Goal: Find contact information: Find contact information

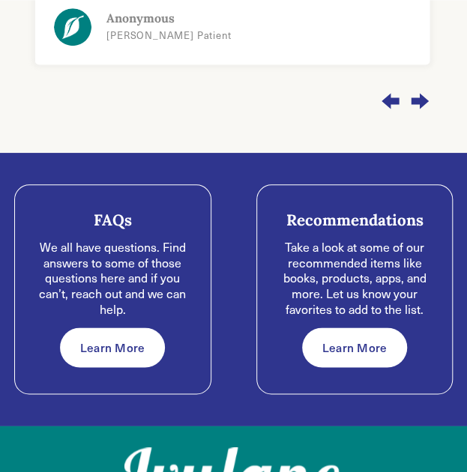
scroll to position [1718, 0]
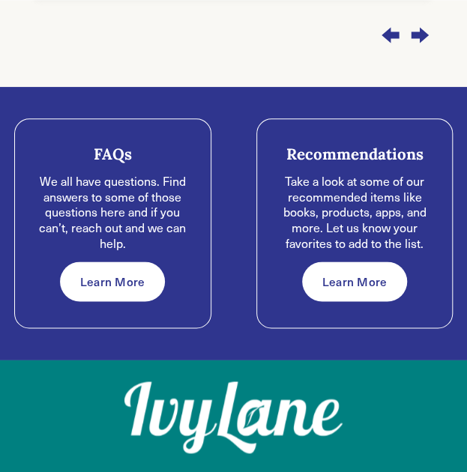
click at [112, 262] on link "Learn More" at bounding box center [113, 282] width 106 height 40
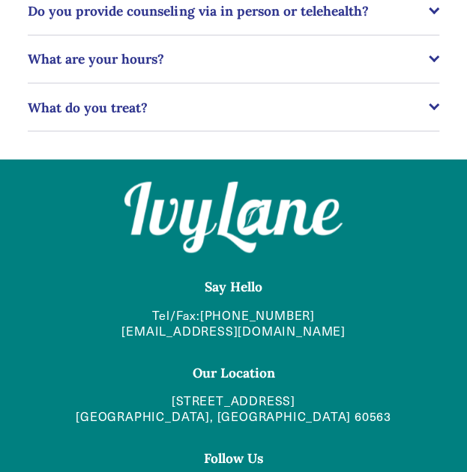
scroll to position [593, 0]
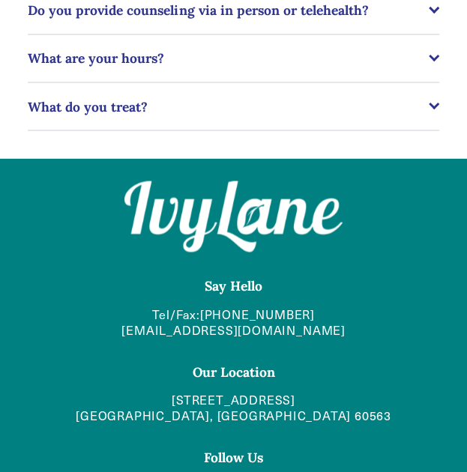
click at [85, 285] on h4 "Say Hello" at bounding box center [233, 285] width 411 height 17
click at [207, 414] on link "618 West 5th Ave Suite B Naperville, IL 60563" at bounding box center [233, 407] width 315 height 31
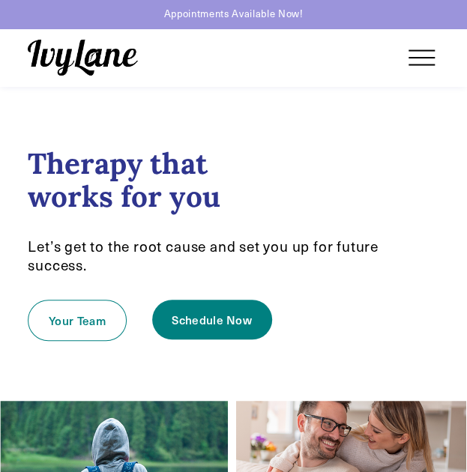
click at [219, 145] on div "Therapy that works for you Let’s get to the root cause and set you up for futur…" at bounding box center [233, 210] width 436 height 153
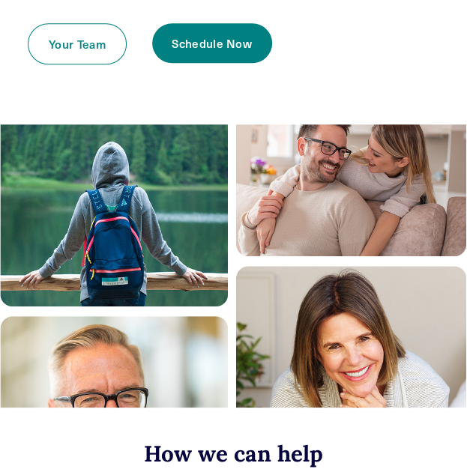
scroll to position [277, 0]
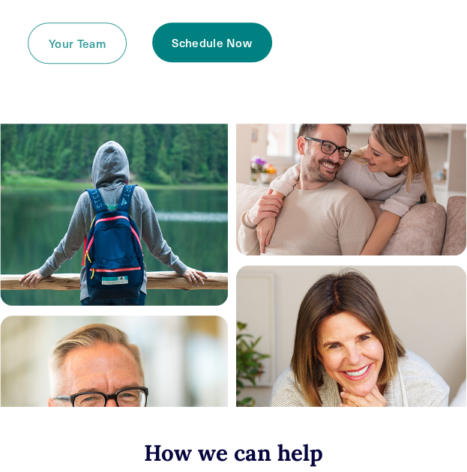
click at [84, 52] on link "Your Team" at bounding box center [77, 42] width 98 height 41
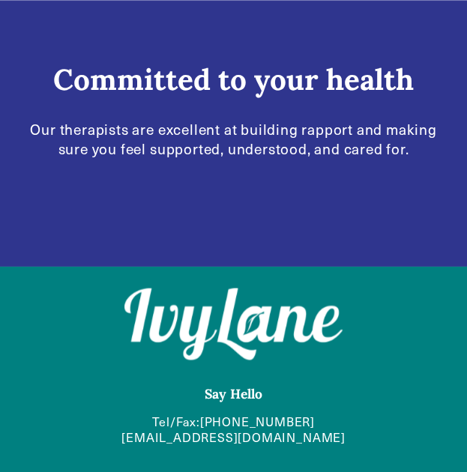
scroll to position [3373, 0]
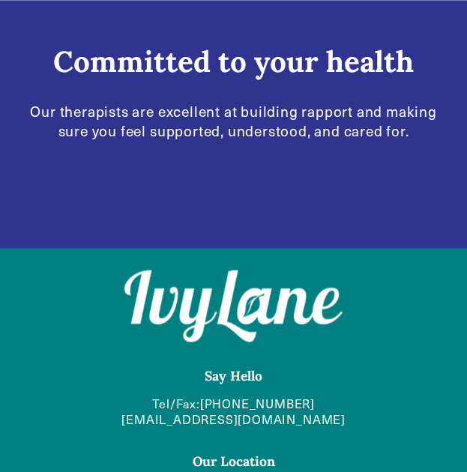
click at [43, 396] on p "Tel/Fax: (630) 282-8589 hello@IvyLaneCounseling.com" at bounding box center [233, 411] width 411 height 31
